Goal: Task Accomplishment & Management: Use online tool/utility

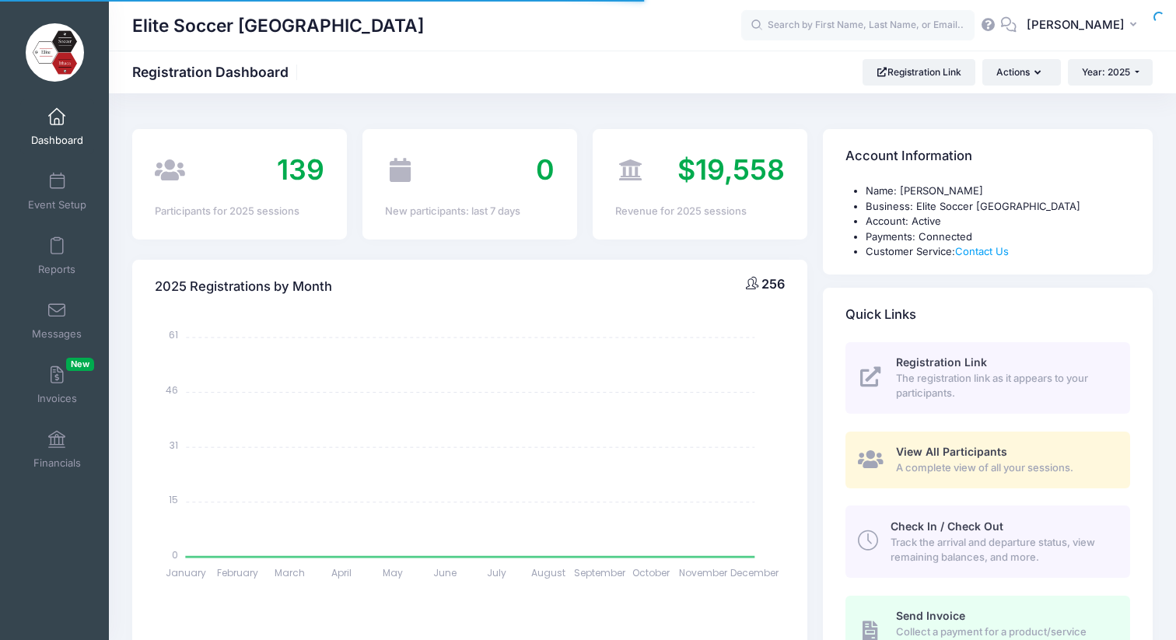
select select
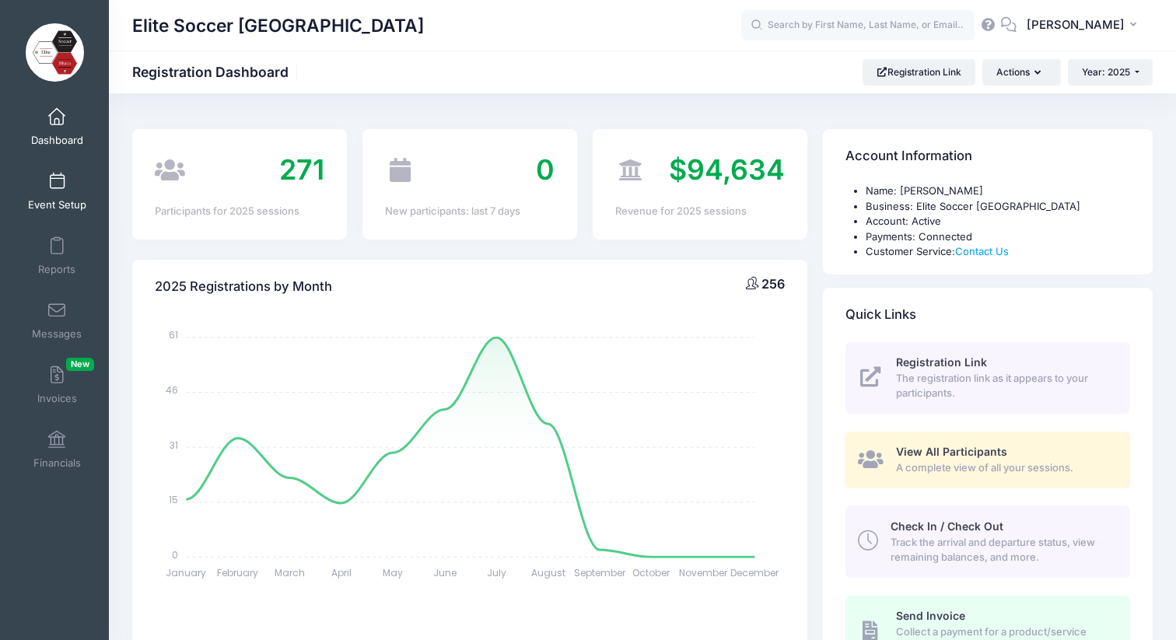
click at [58, 198] on span "Event Setup" at bounding box center [57, 204] width 58 height 13
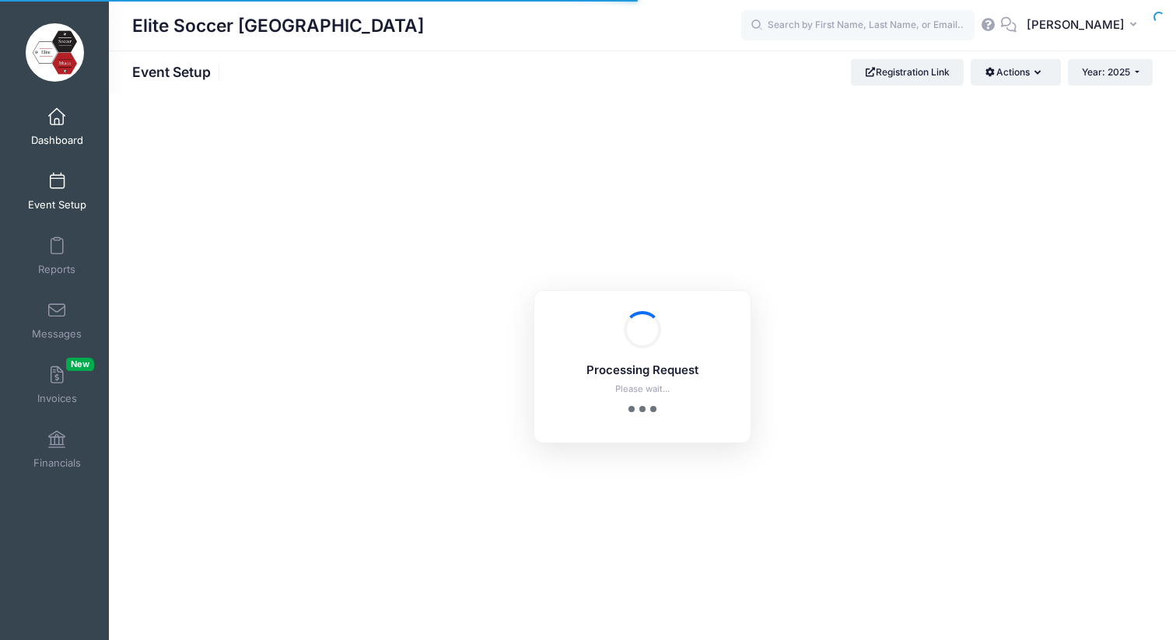
click at [60, 132] on link "Dashboard" at bounding box center [57, 127] width 74 height 54
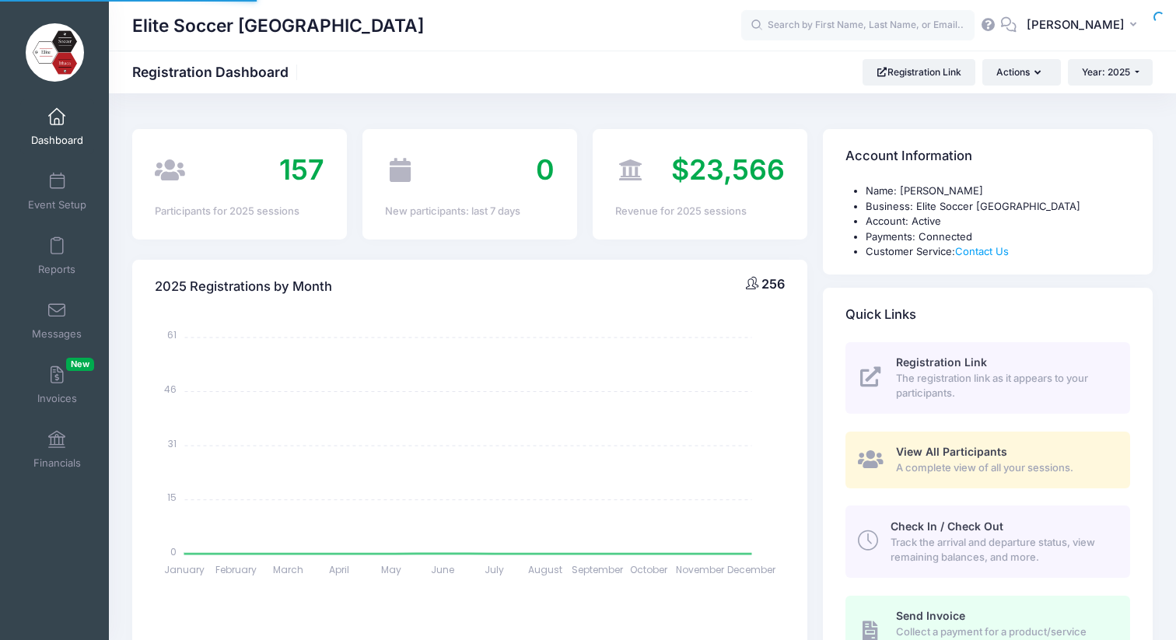
select select
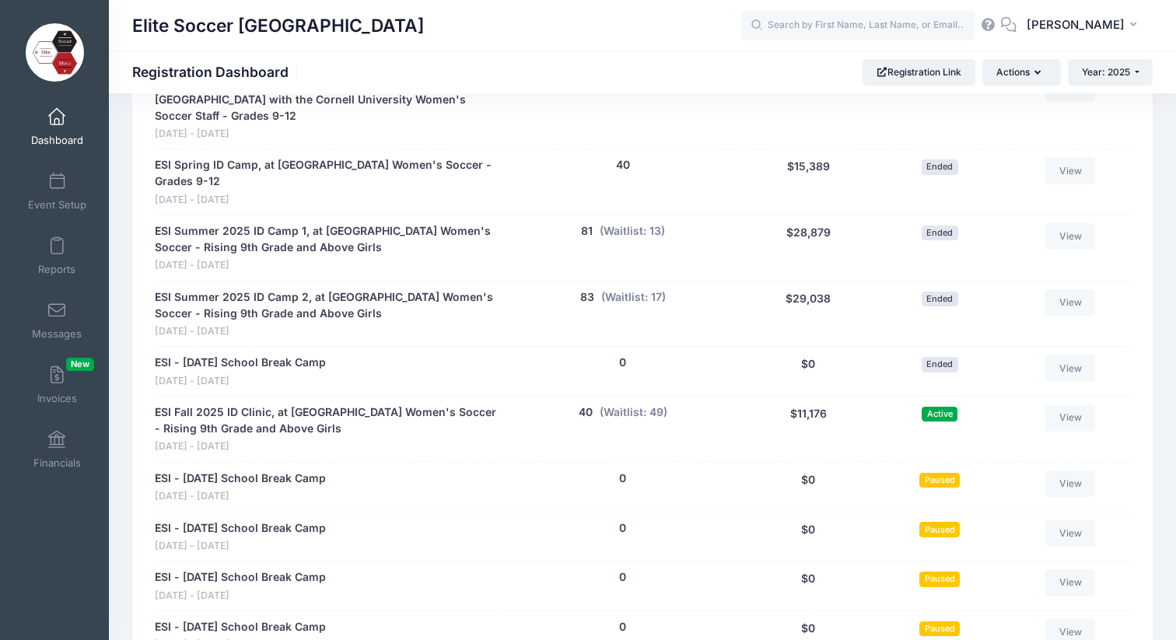
scroll to position [843, 0]
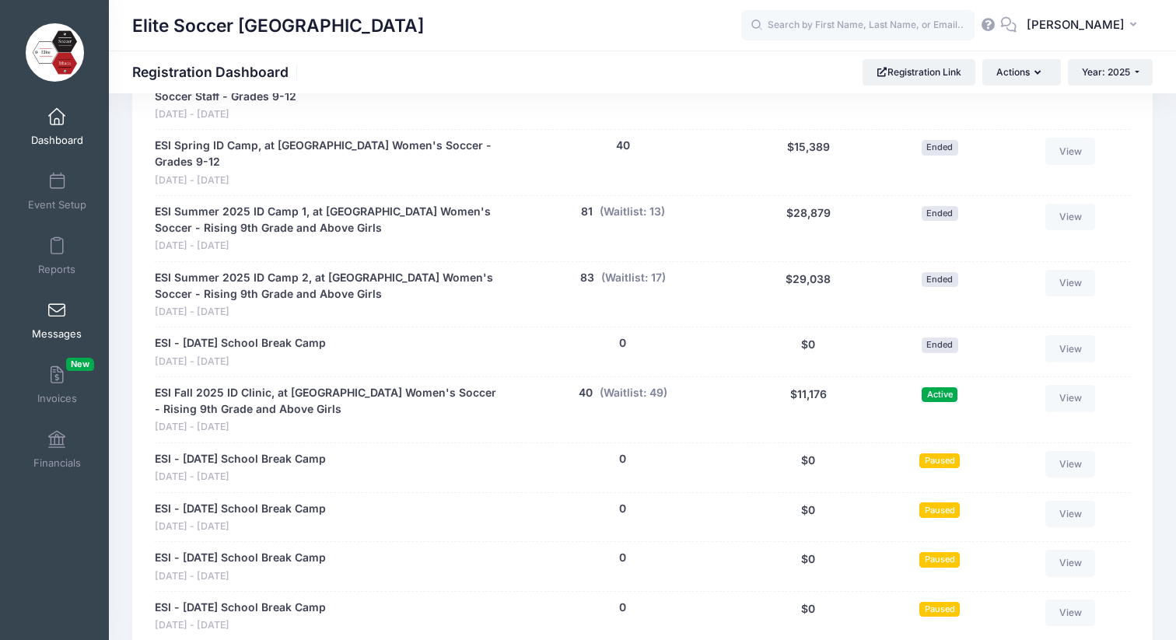
click at [57, 317] on span at bounding box center [57, 311] width 0 height 17
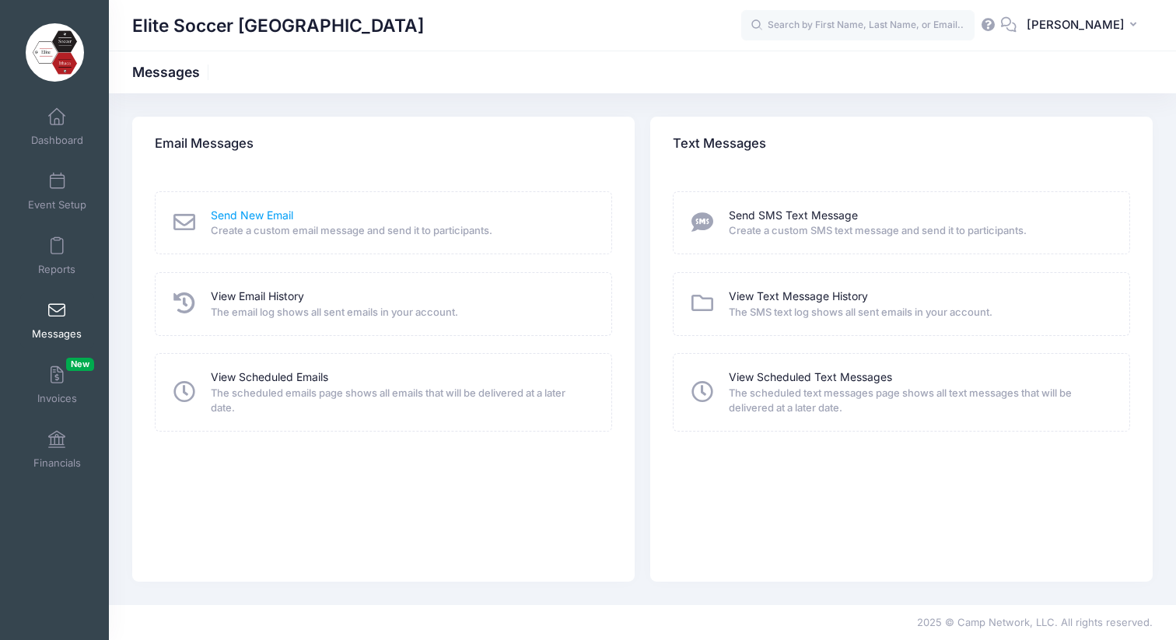
click at [257, 219] on link "Send New Email" at bounding box center [252, 216] width 82 height 16
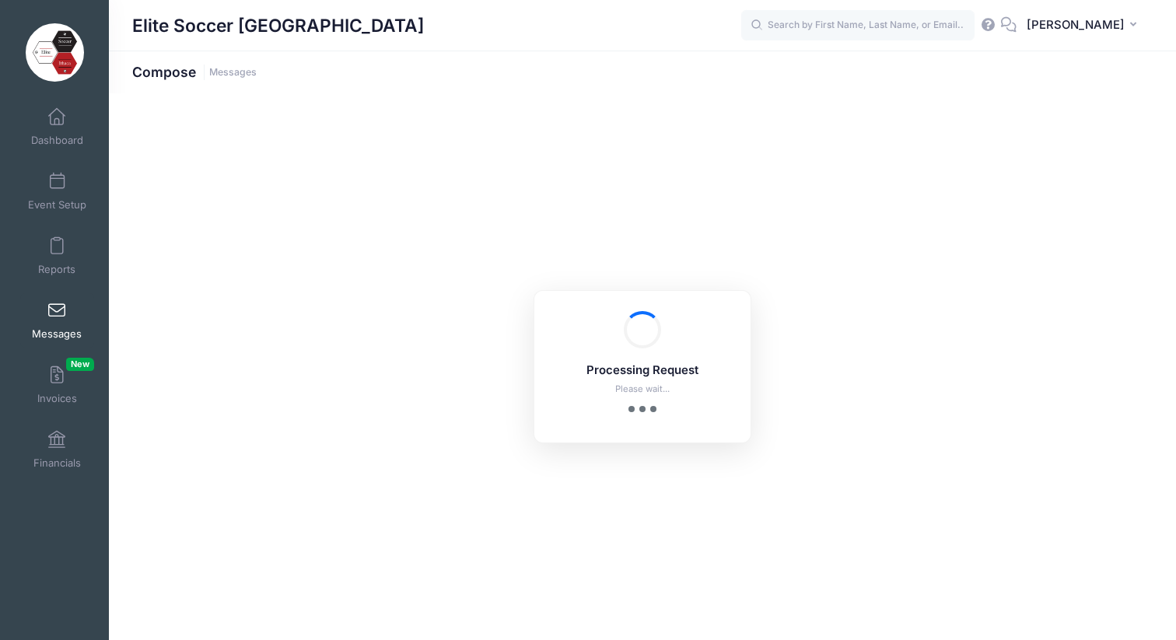
select select "2025"
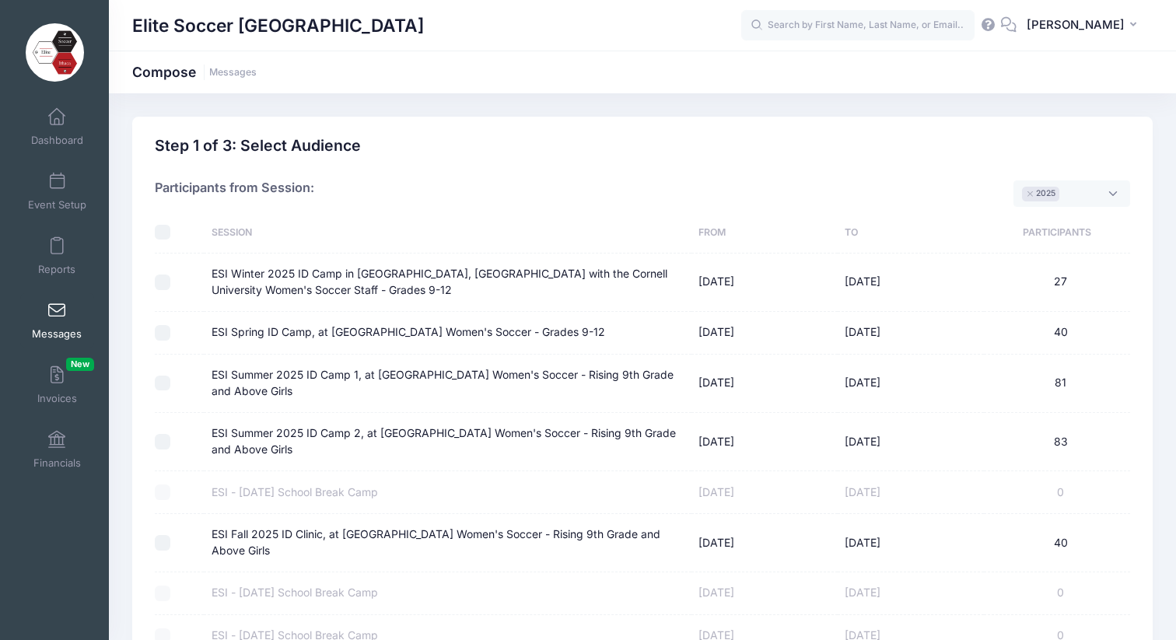
scroll to position [12, 0]
click at [163, 543] on input "ESI Fall 2025 ID Clinic, at [GEOGRAPHIC_DATA] Women's Soccer - Rising 9th Grade…" at bounding box center [163, 543] width 16 height 16
checkbox input "true"
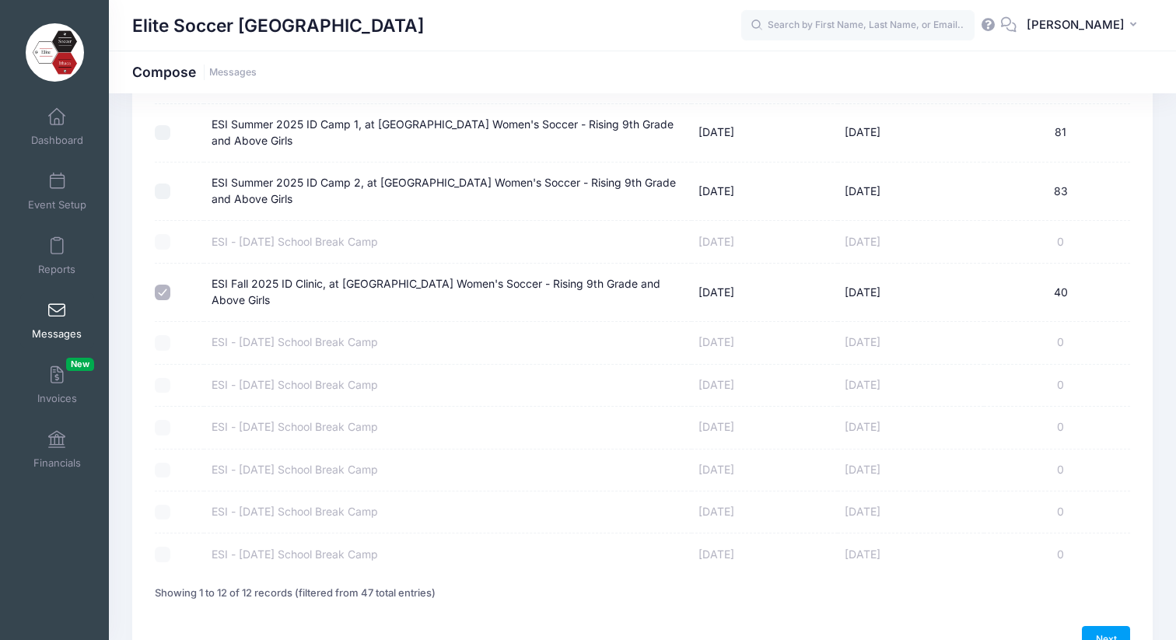
scroll to position [342, 0]
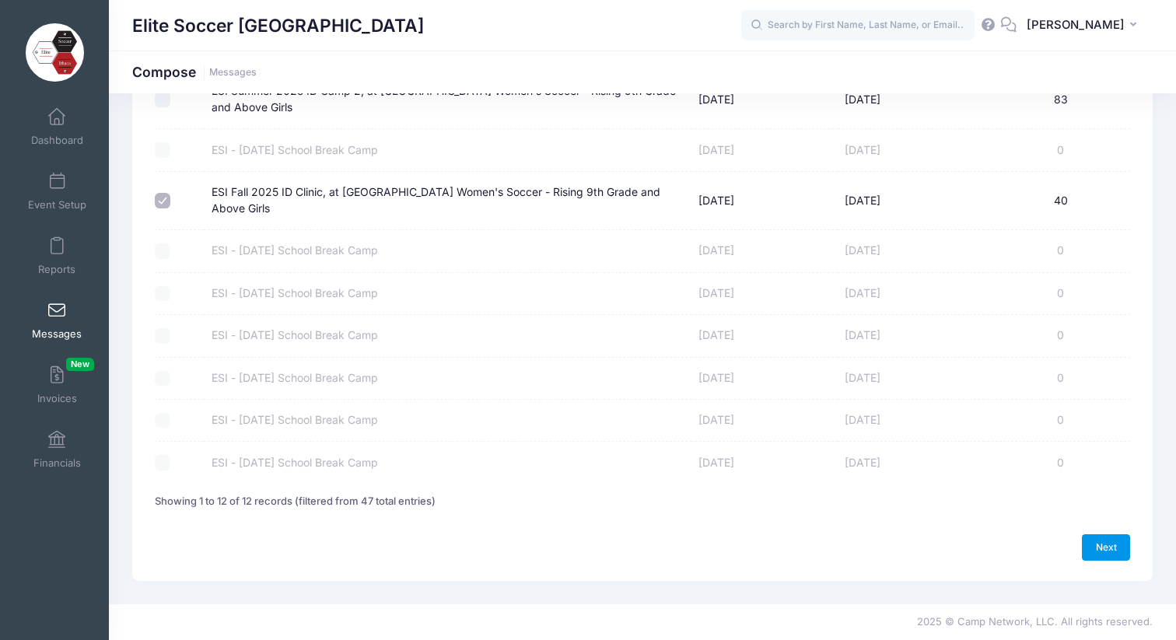
click at [1111, 542] on link "Next" at bounding box center [1106, 547] width 48 height 26
select select "50"
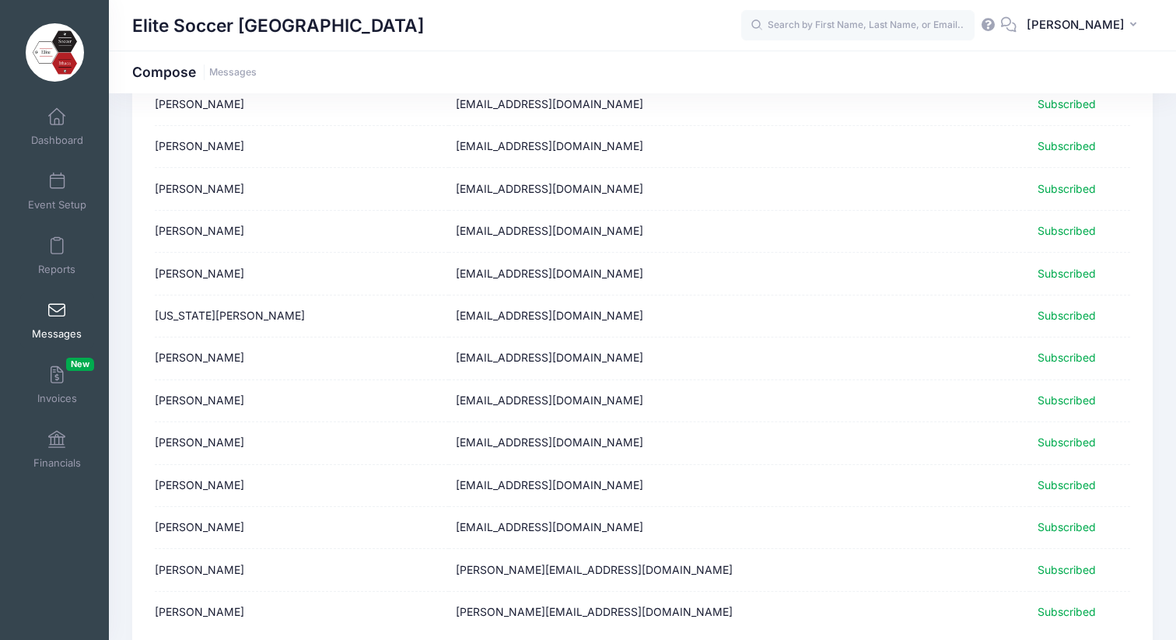
scroll to position [1879, 0]
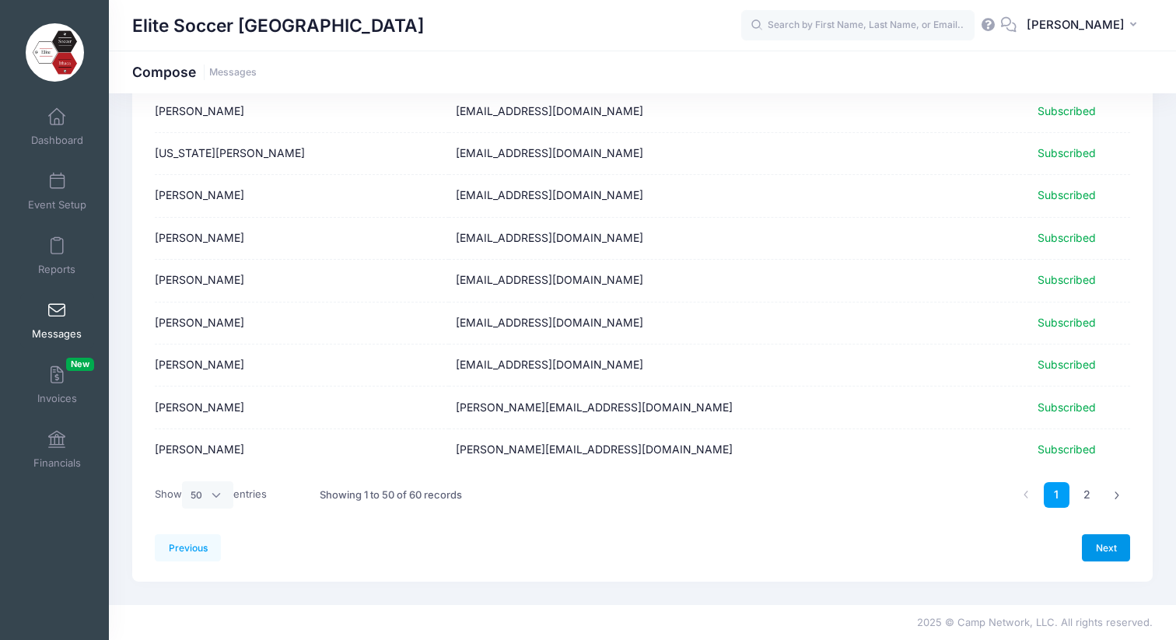
click at [1115, 548] on link "Next" at bounding box center [1106, 547] width 48 height 26
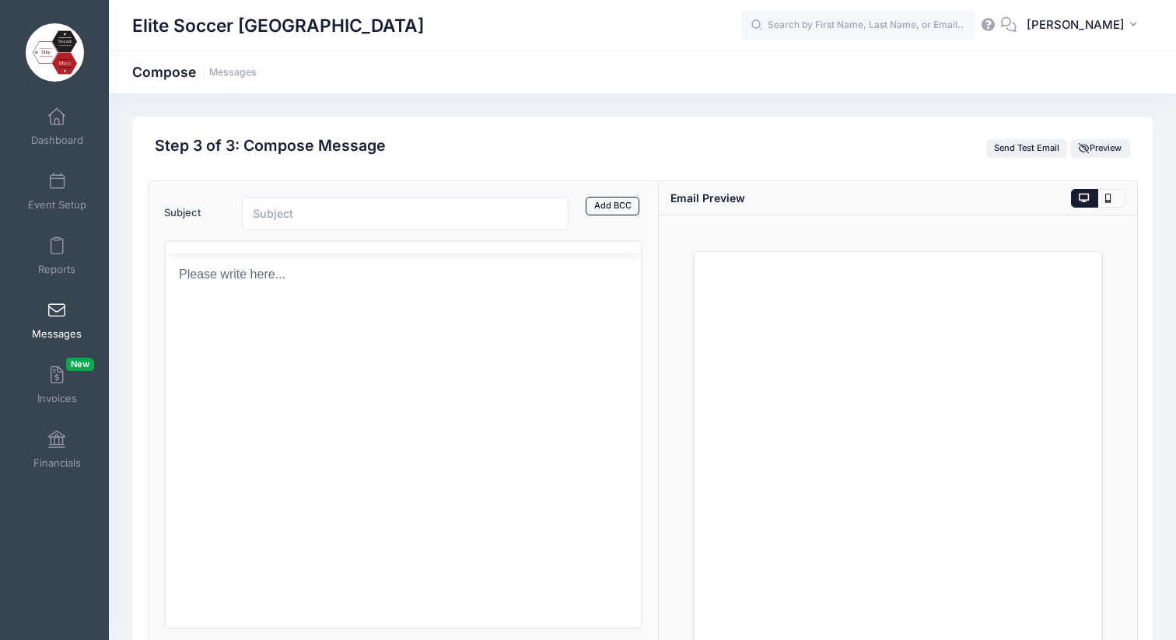
scroll to position [0, 0]
click at [201, 332] on body "Rich Text Area. Press ALT-0 for help." at bounding box center [402, 330] width 450 height 17
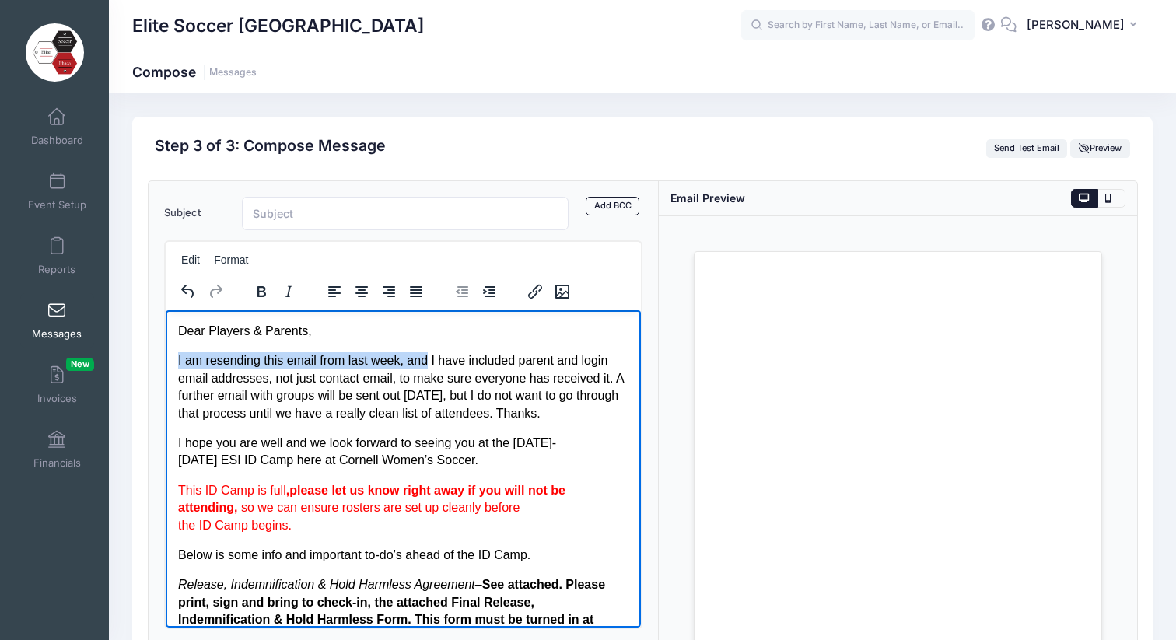
drag, startPoint x: 431, startPoint y: 360, endPoint x: 173, endPoint y: 356, distance: 258.3
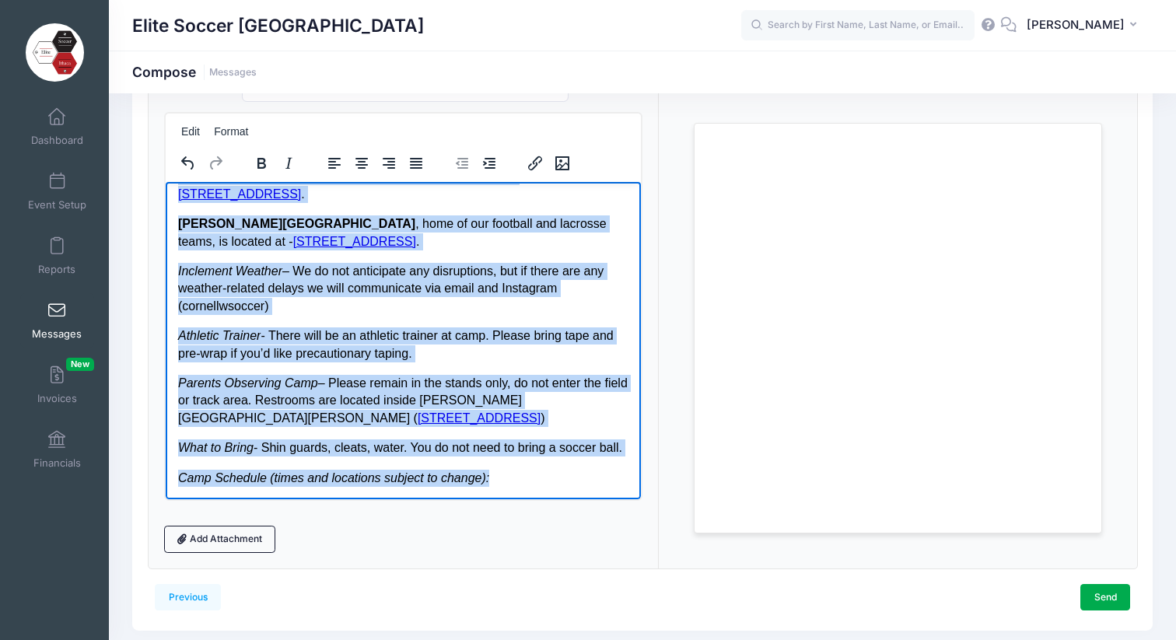
scroll to position [178, 0]
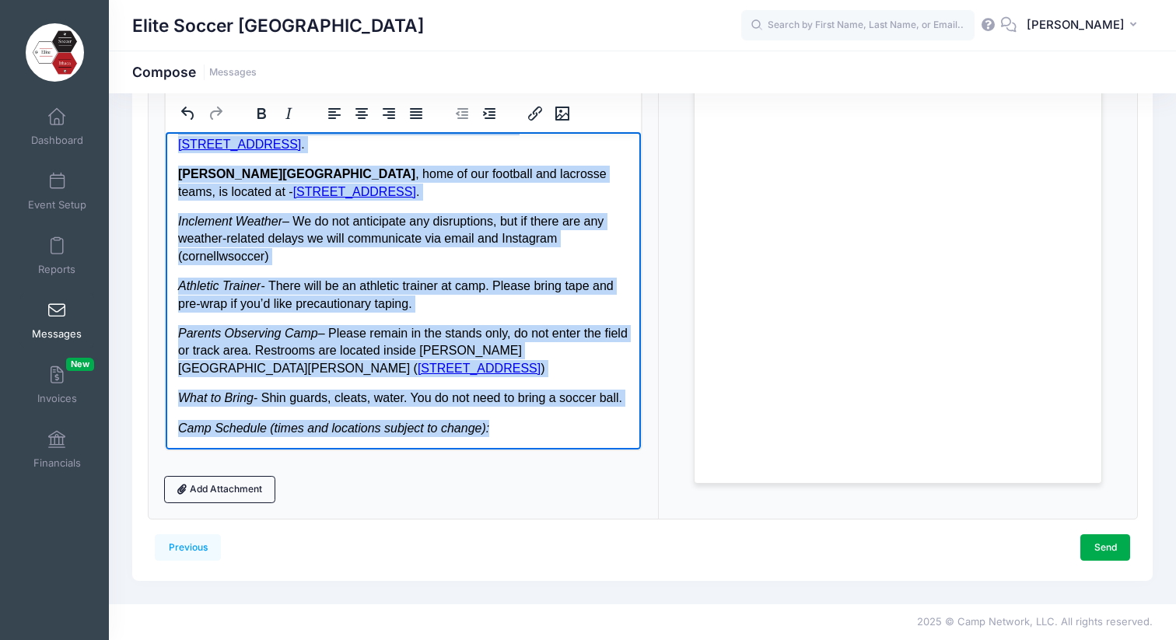
drag, startPoint x: 177, startPoint y: 150, endPoint x: 508, endPoint y: 428, distance: 431.8
click at [508, 428] on body "Dear Players & Parents, I have included parent and login email addresses, not j…" at bounding box center [402, 61] width 450 height 749
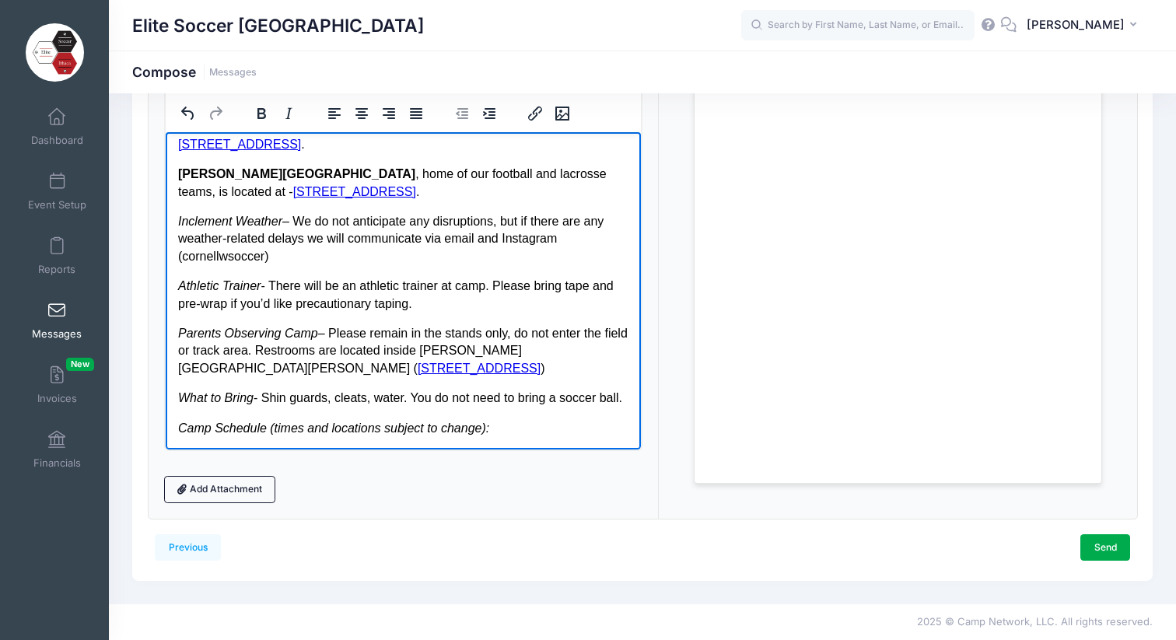
scroll to position [0, 0]
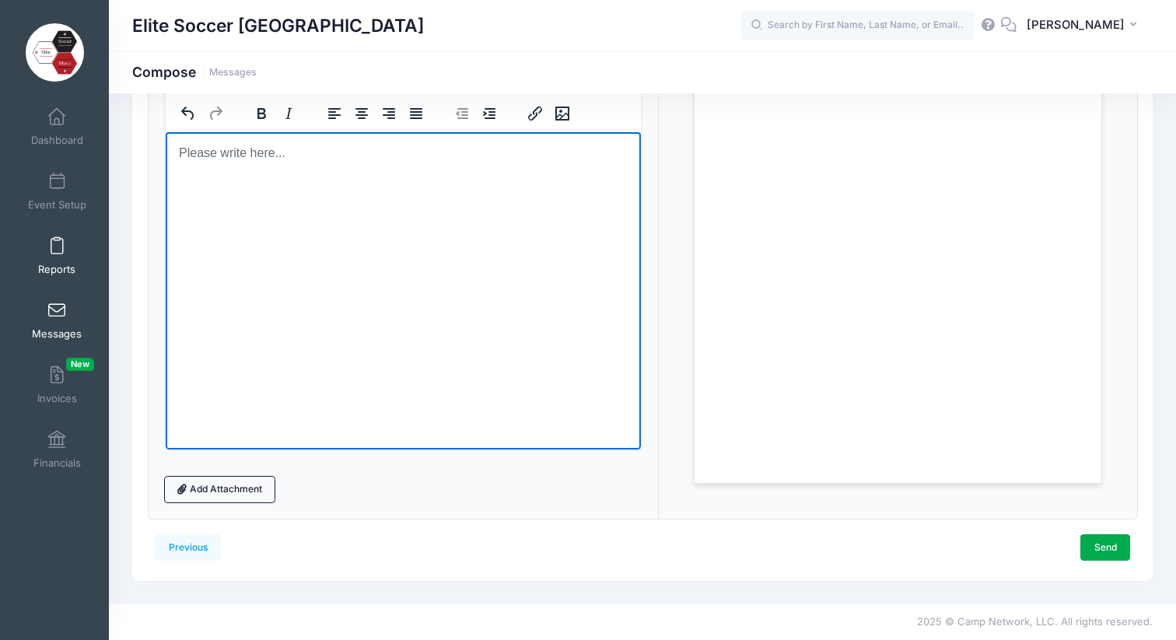
click at [57, 254] on span at bounding box center [57, 246] width 0 height 17
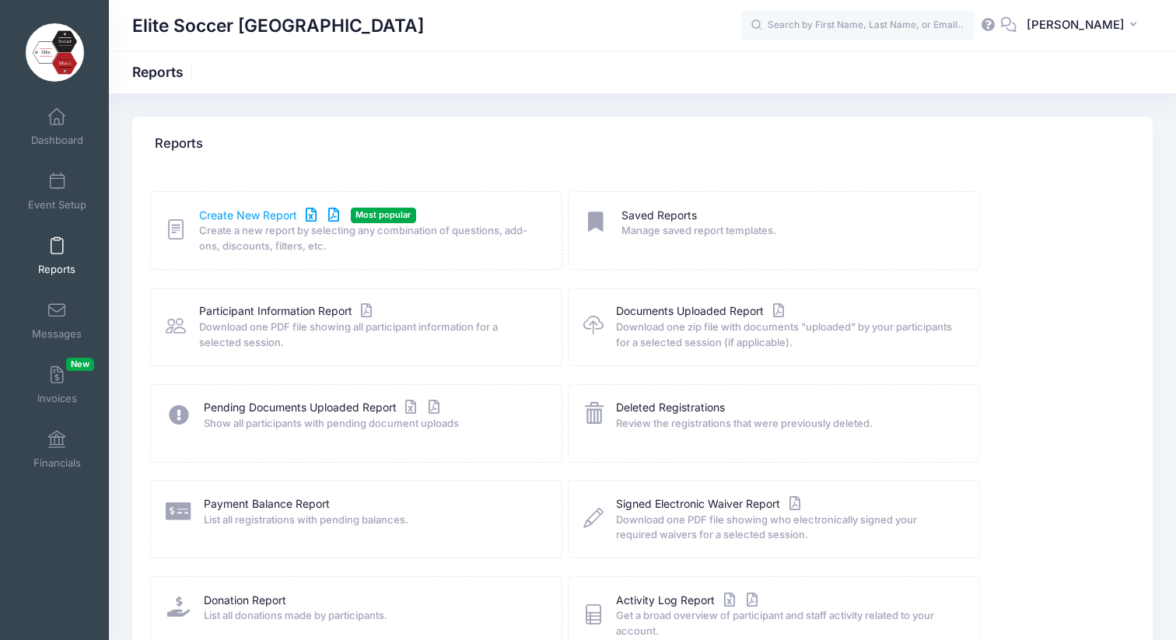
click at [236, 214] on link "Create New Report" at bounding box center [271, 216] width 145 height 16
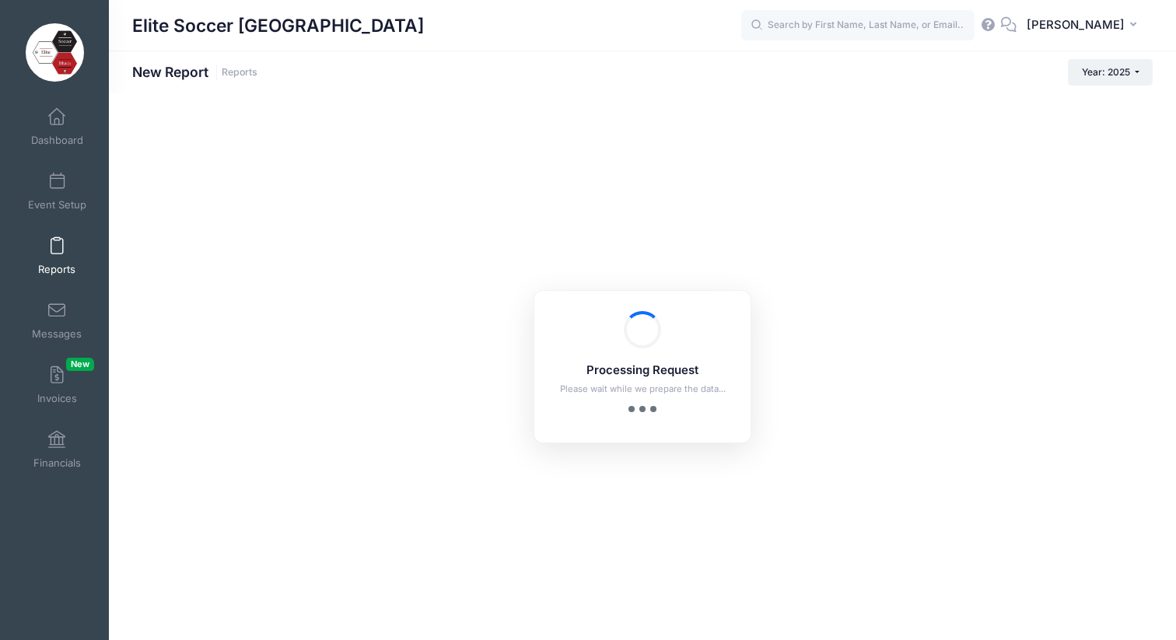
checkbox input "true"
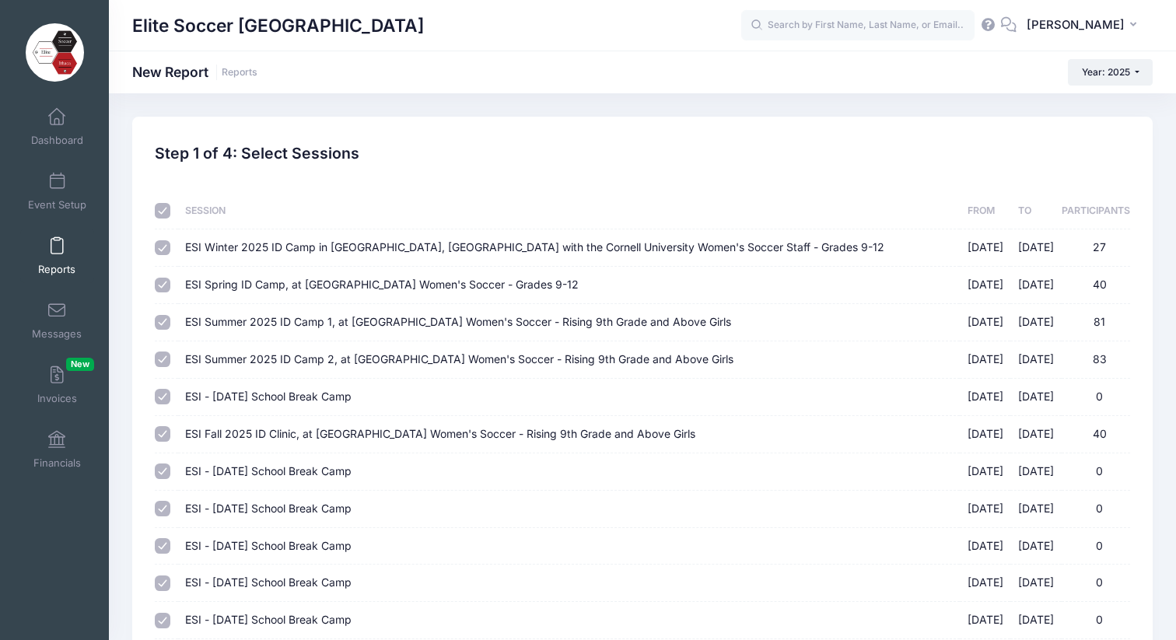
click at [163, 209] on input "checkbox" at bounding box center [163, 211] width 16 height 16
checkbox input "false"
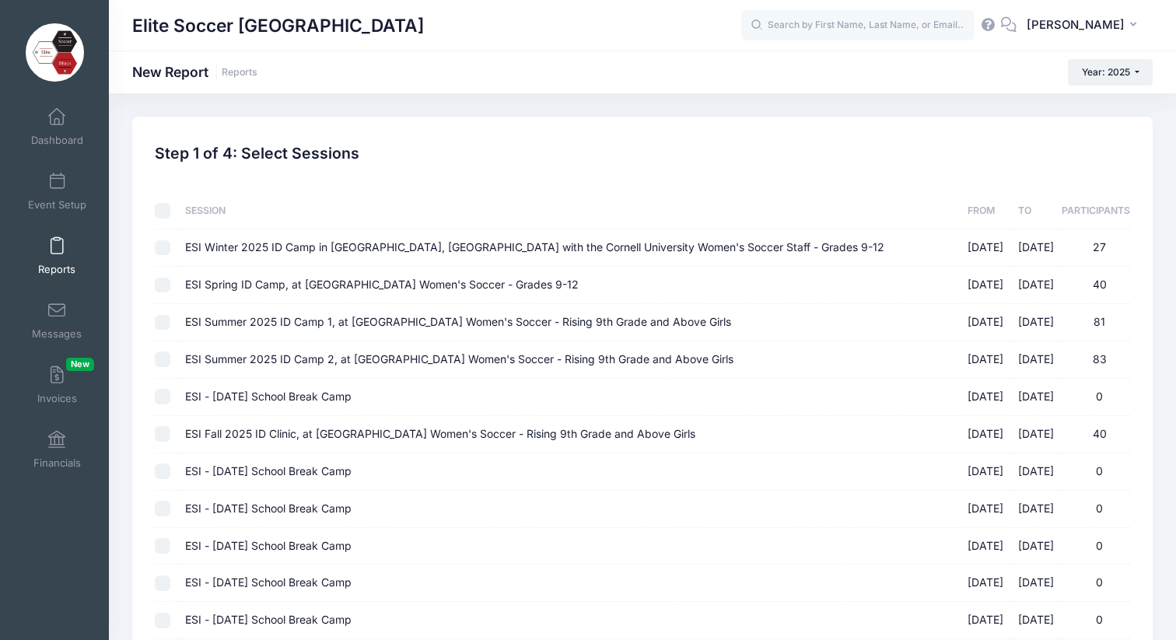
checkbox input "false"
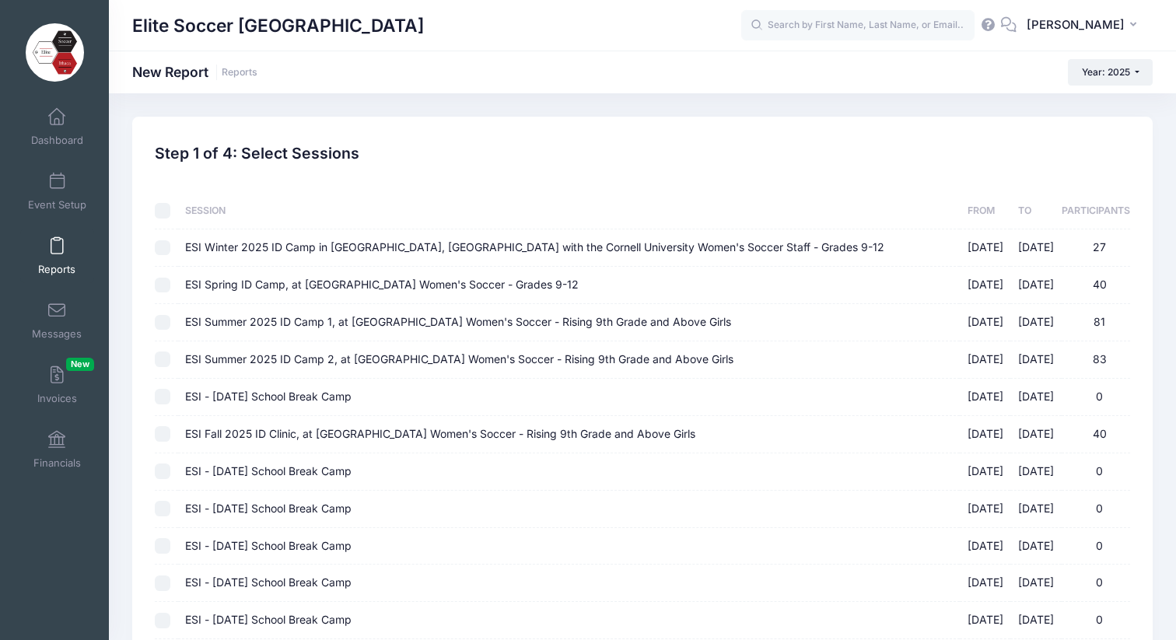
checkbox input "false"
click at [163, 435] on input "ESI Fall 2025 ID Clinic, at [GEOGRAPHIC_DATA] Women's Soccer - Rising 9th Grade…" at bounding box center [163, 434] width 16 height 16
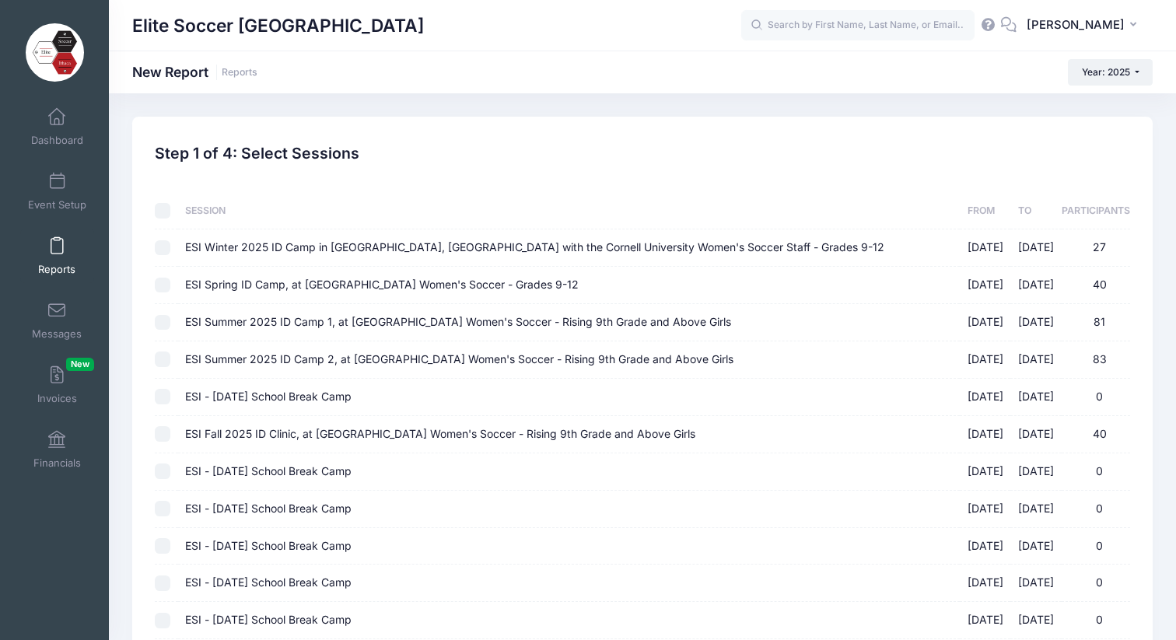
checkbox input "true"
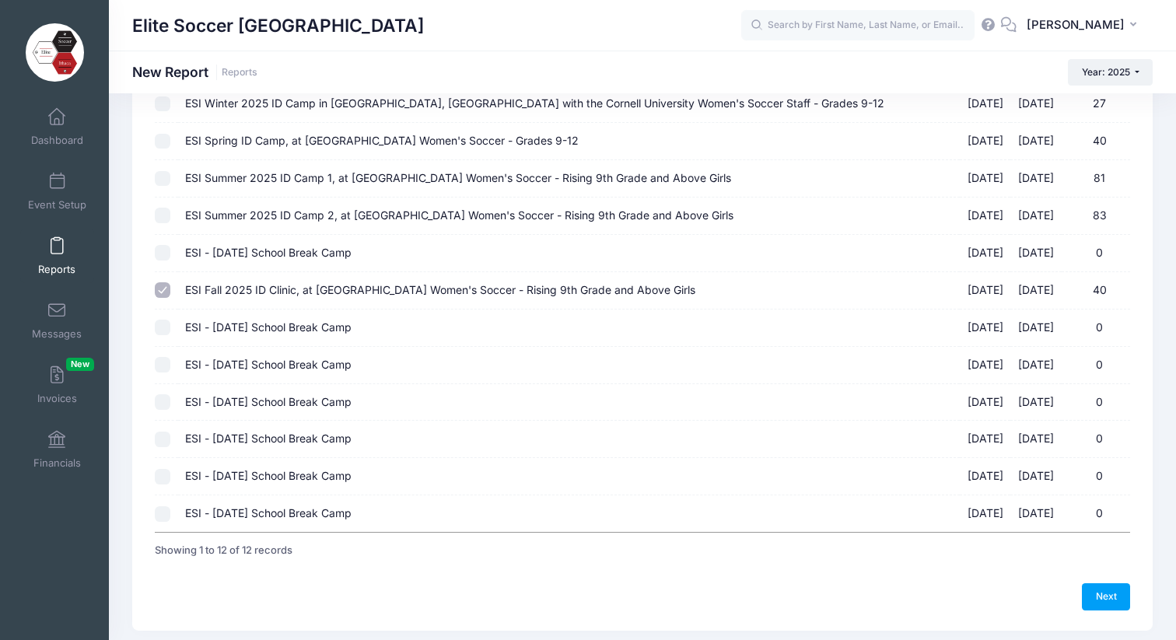
scroll to position [193, 0]
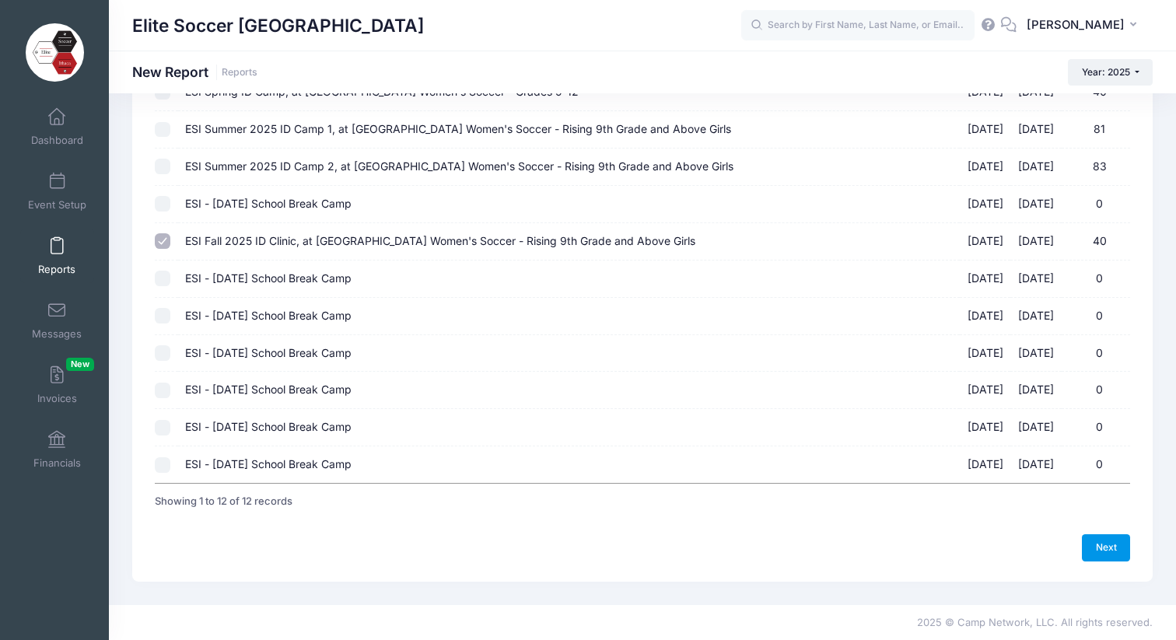
click at [1107, 543] on link "Next" at bounding box center [1106, 547] width 48 height 26
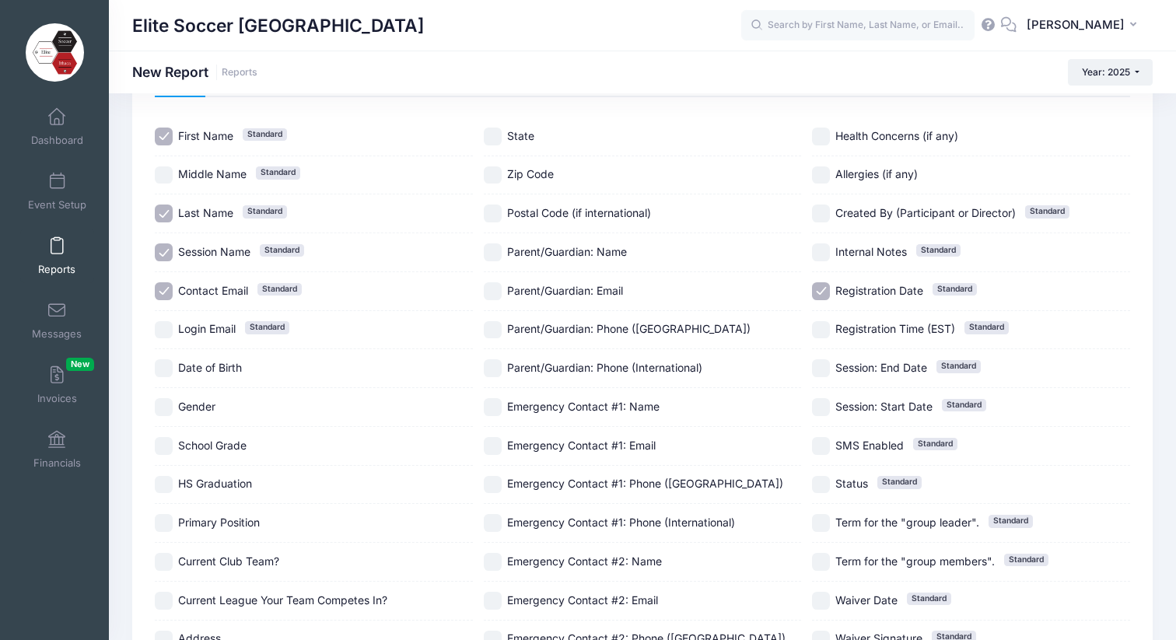
scroll to position [100, 0]
click at [169, 328] on input "Login Email Standard" at bounding box center [164, 329] width 18 height 18
checkbox input "true"
click at [493, 251] on input "Parent/Guardian: Name" at bounding box center [493, 251] width 18 height 18
checkbox input "true"
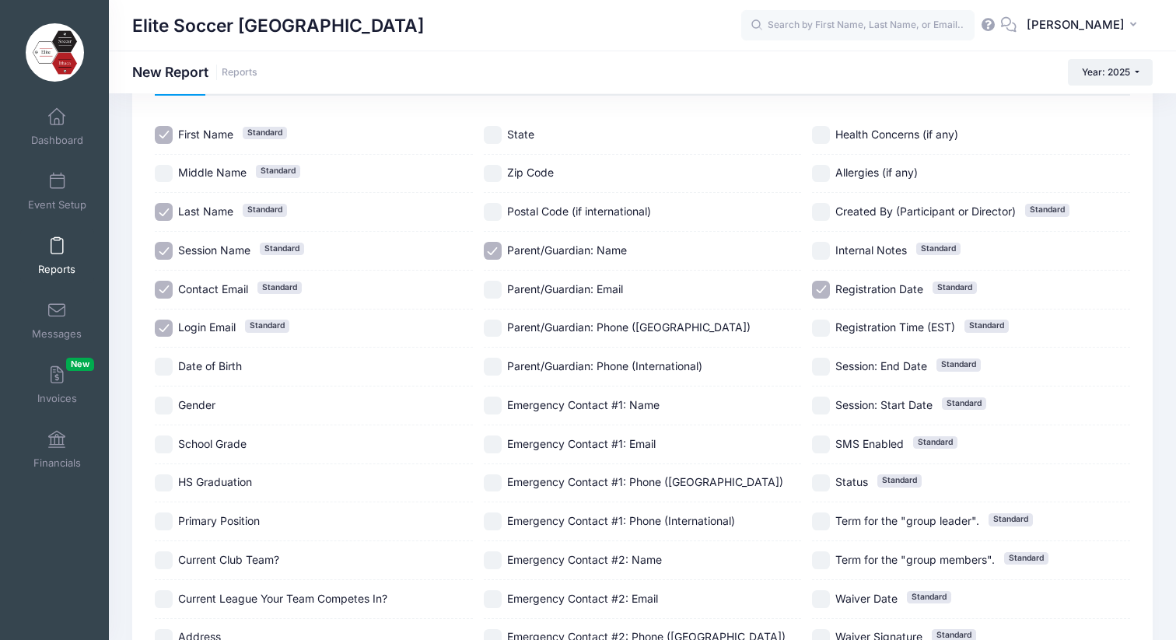
click at [498, 289] on input "Parent/Guardian: Email" at bounding box center [493, 290] width 18 height 18
checkbox input "true"
click at [166, 520] on input "Primary Position" at bounding box center [164, 522] width 18 height 18
checkbox input "true"
click at [164, 565] on input "Current Club Team?" at bounding box center [164, 561] width 18 height 18
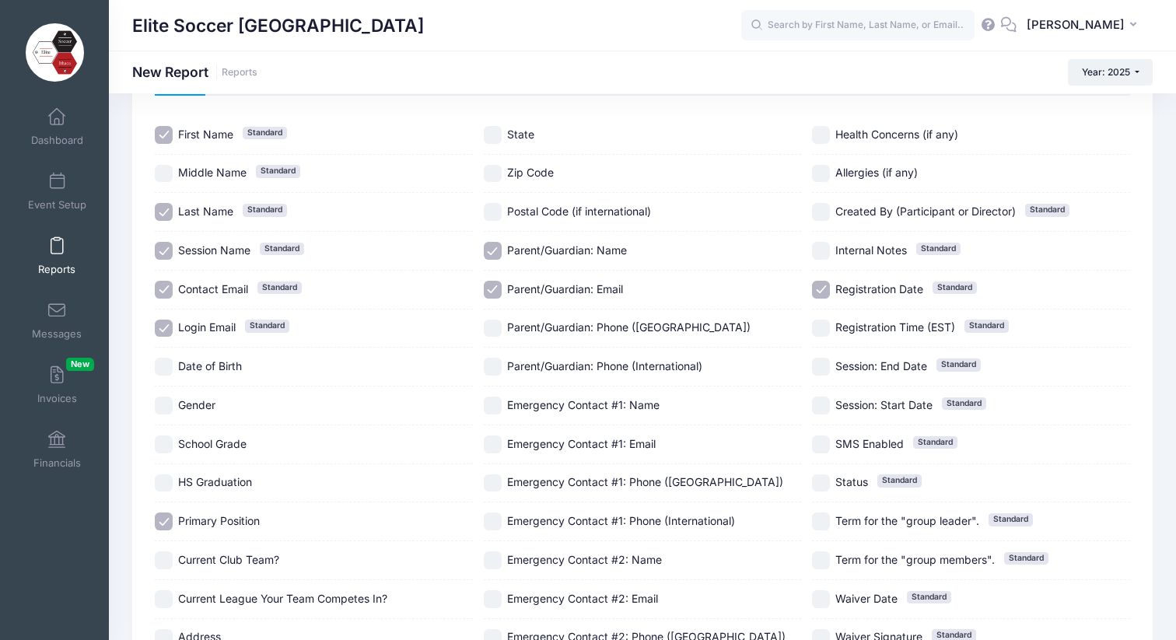
checkbox input "true"
click at [165, 604] on input "Current League Your Team Competes In?" at bounding box center [164, 600] width 18 height 18
checkbox input "true"
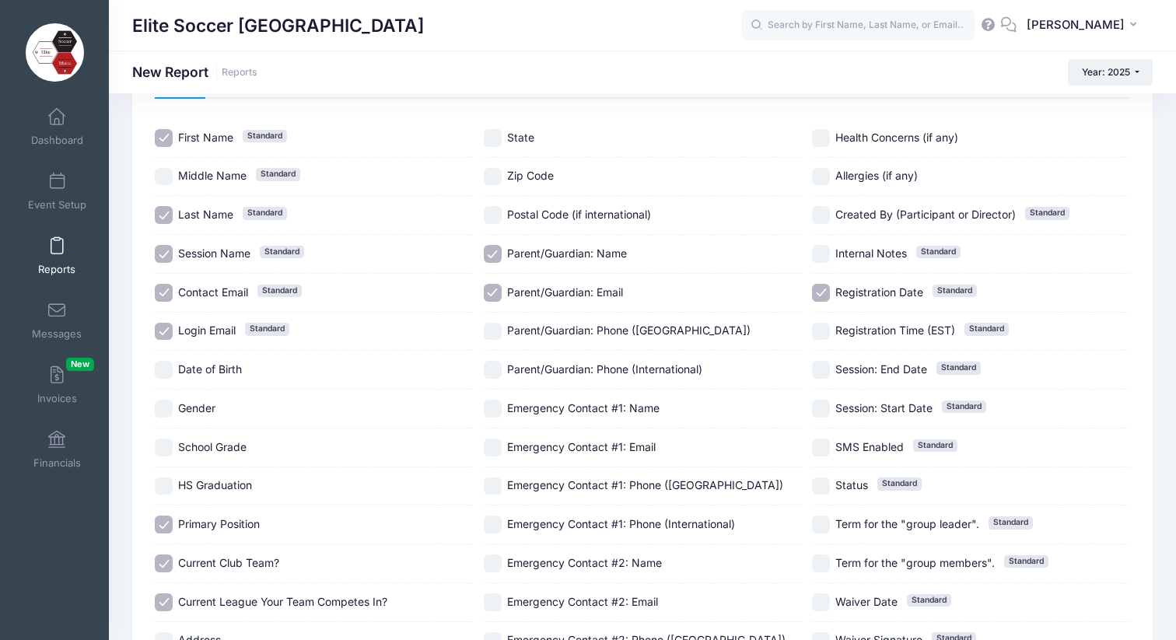
scroll to position [277, 0]
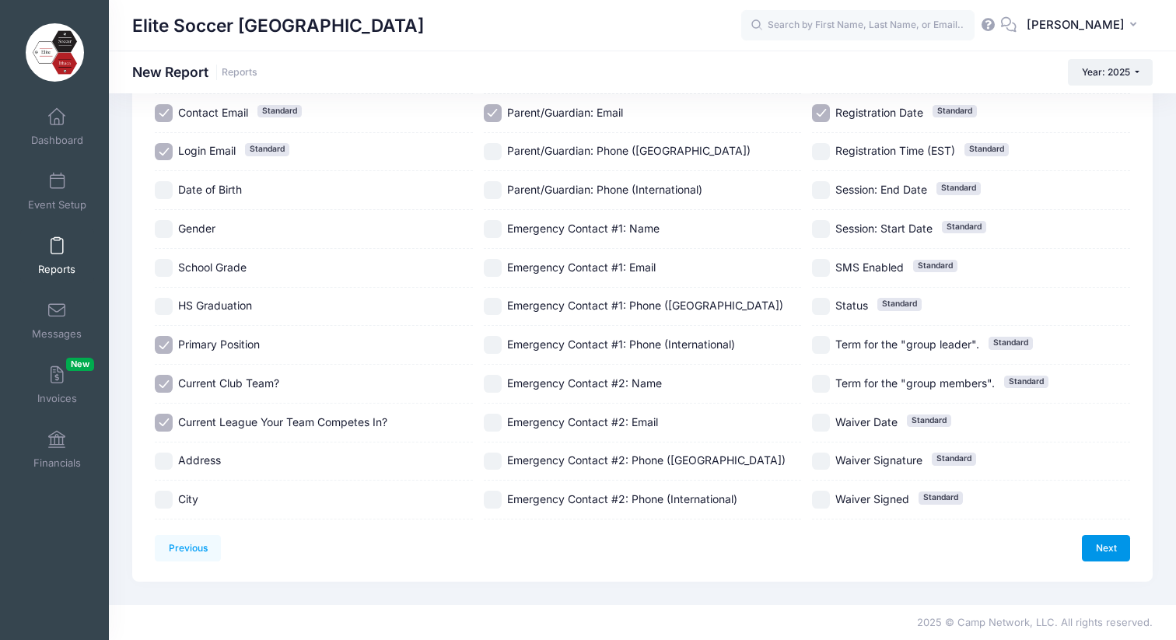
click at [1104, 556] on link "Next" at bounding box center [1106, 548] width 48 height 26
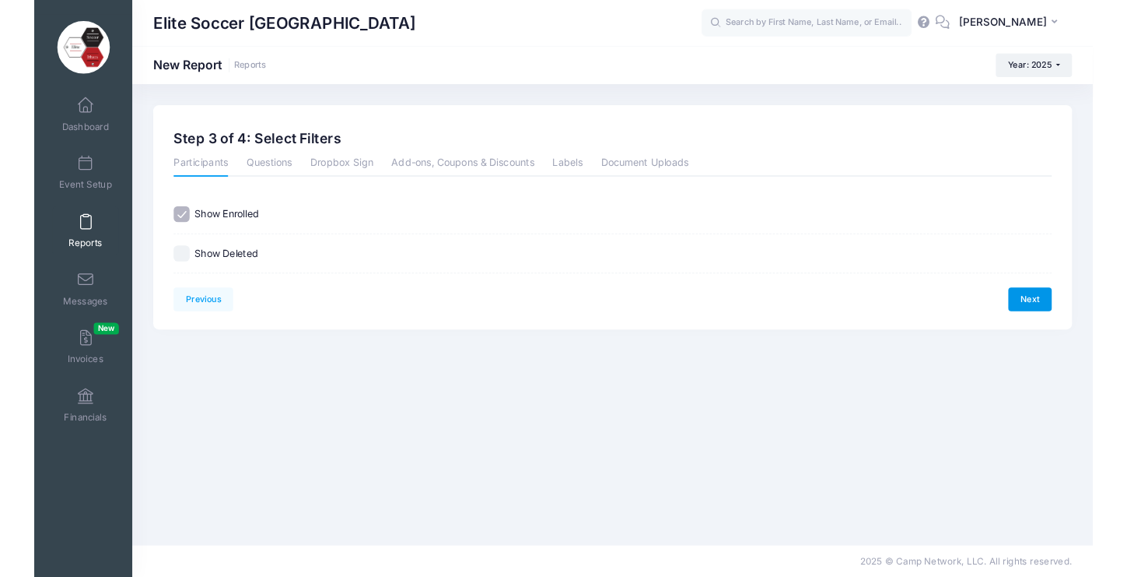
scroll to position [0, 0]
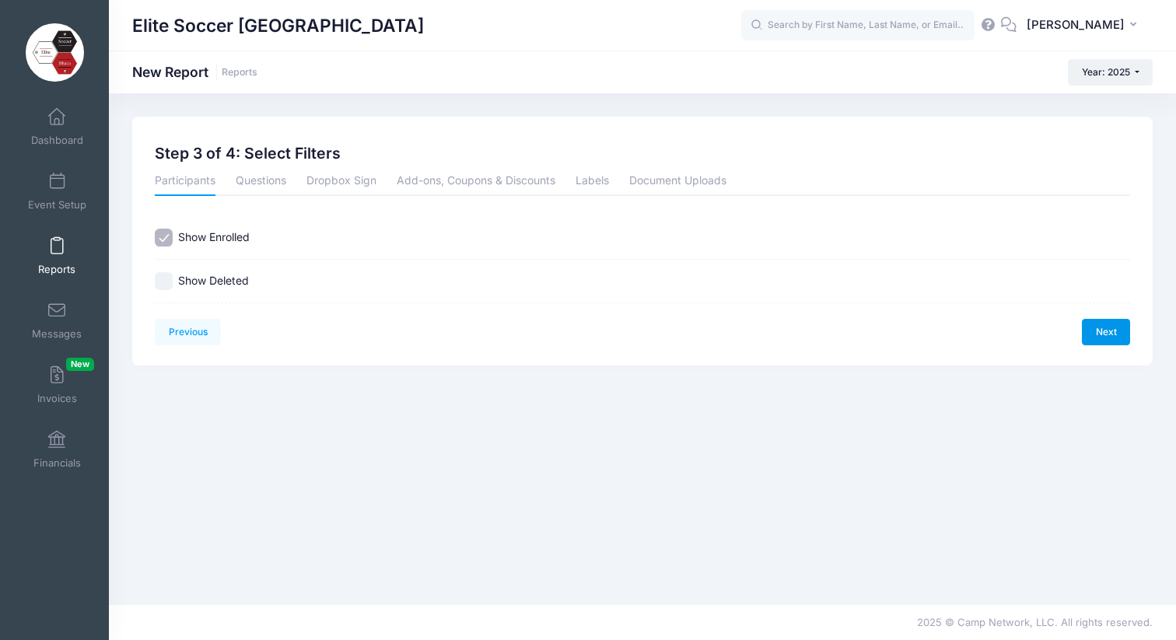
click at [1105, 331] on link "Next" at bounding box center [1106, 332] width 48 height 26
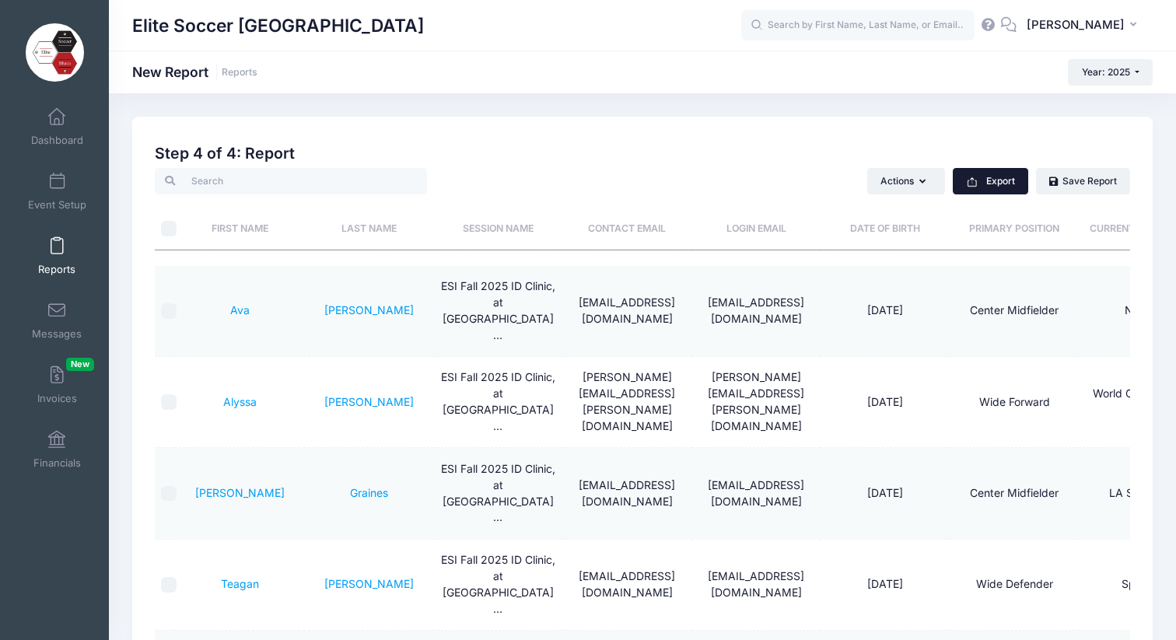
click at [976, 181] on icon "button" at bounding box center [972, 183] width 9 height 7
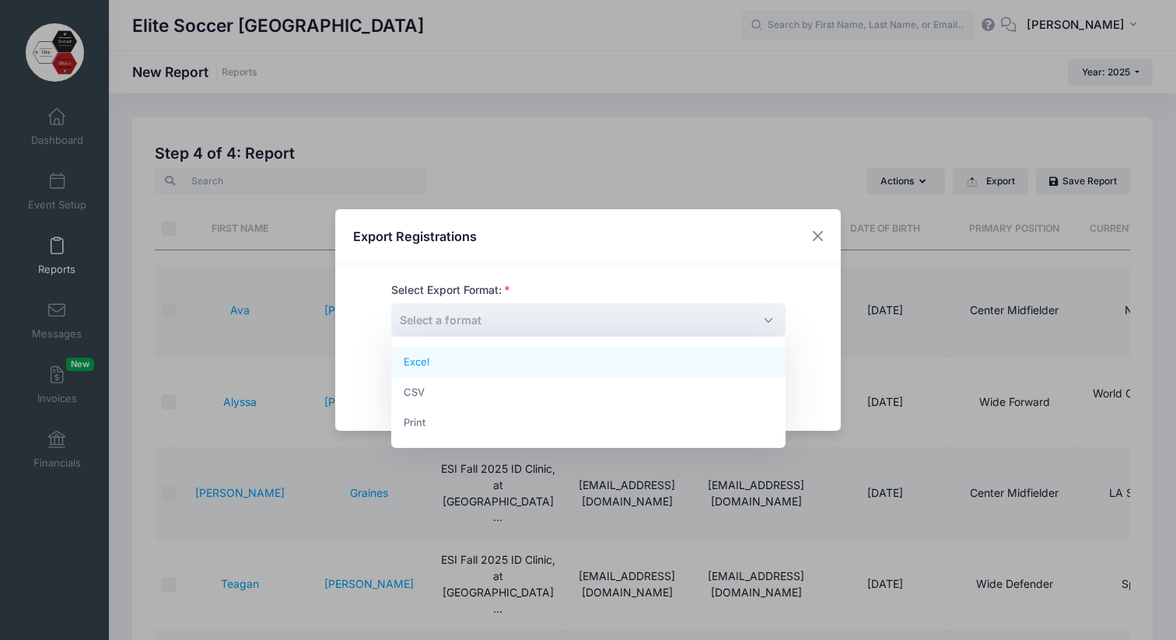
click at [696, 331] on span "Select a format" at bounding box center [588, 319] width 394 height 33
select select "excel"
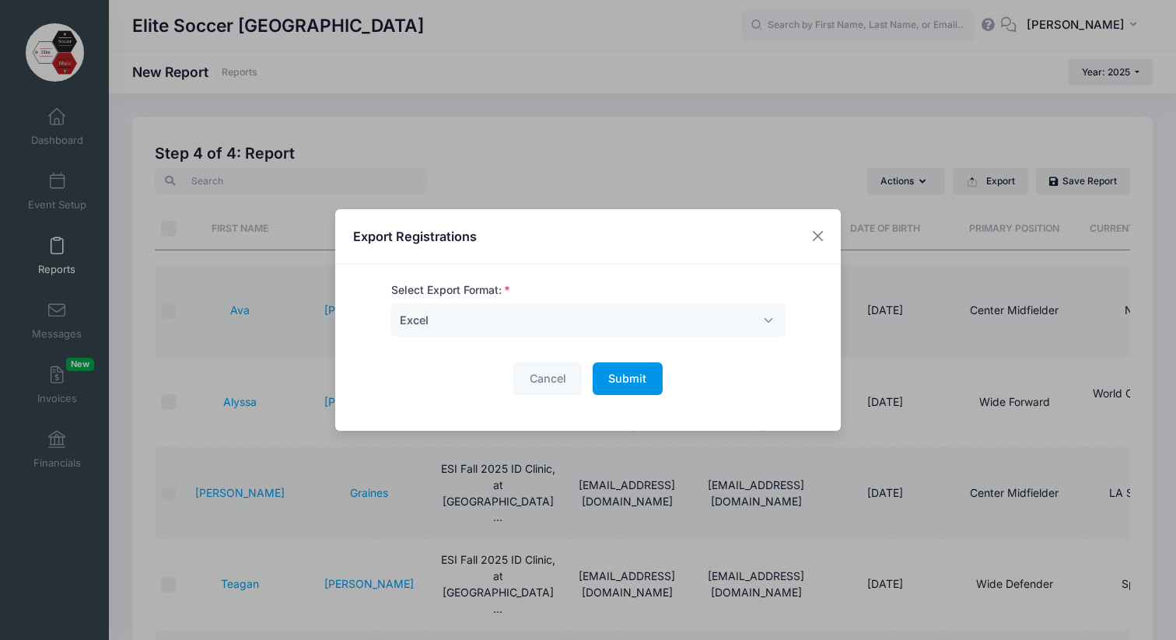
click at [647, 383] on button "Submit Please wait..." at bounding box center [628, 379] width 70 height 33
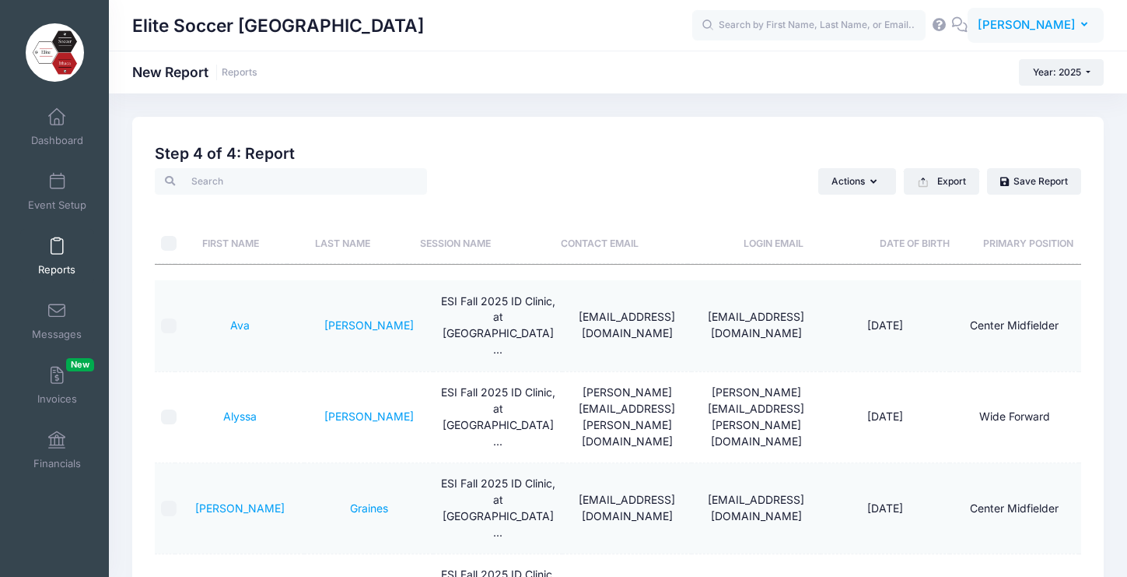
click at [1071, 26] on span "[PERSON_NAME]" at bounding box center [1027, 24] width 98 height 17
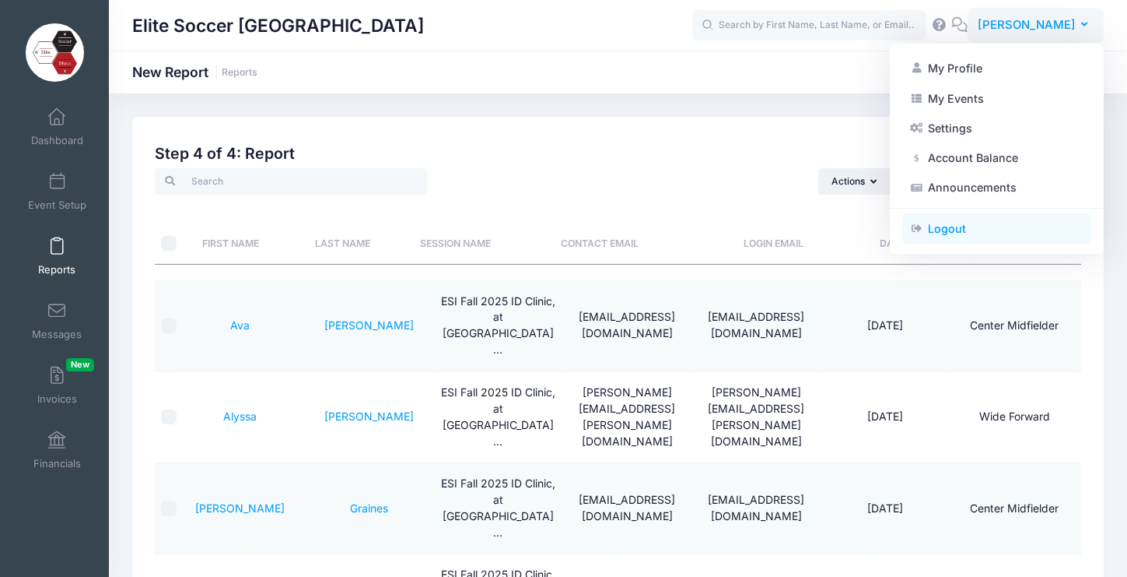
click at [956, 228] on link "Logout" at bounding box center [997, 229] width 189 height 30
